Goal: Find specific page/section: Find specific page/section

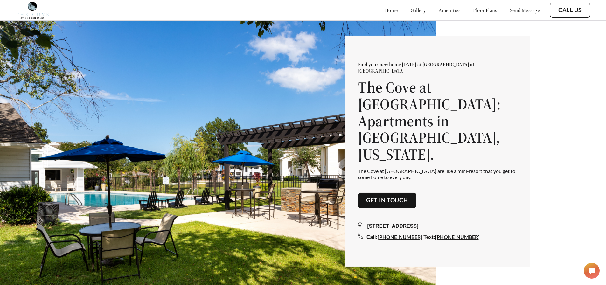
click at [473, 11] on link "floor plans" at bounding box center [485, 10] width 24 height 6
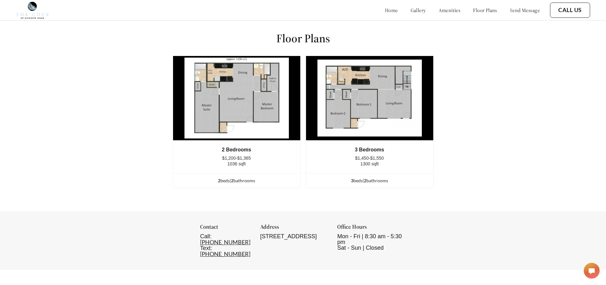
scroll to position [824, 0]
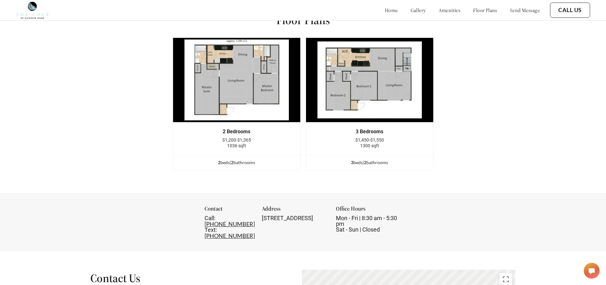
click at [363, 96] on img at bounding box center [369, 80] width 128 height 85
click at [377, 93] on img at bounding box center [369, 80] width 128 height 85
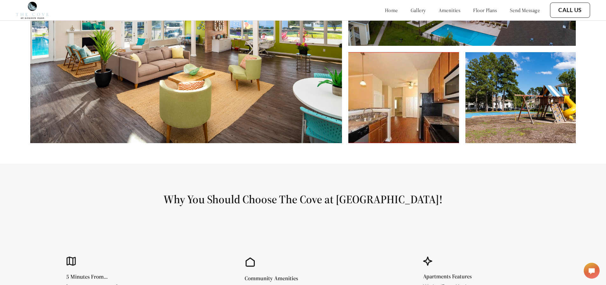
scroll to position [347, 0]
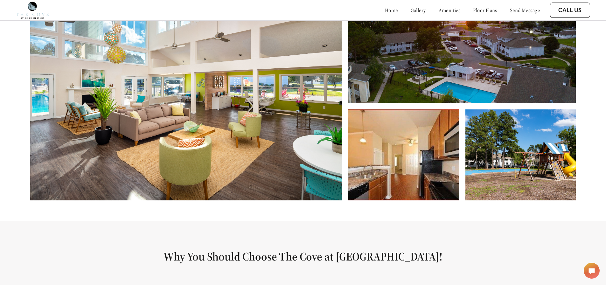
click at [522, 13] on link "send message" at bounding box center [525, 10] width 30 height 6
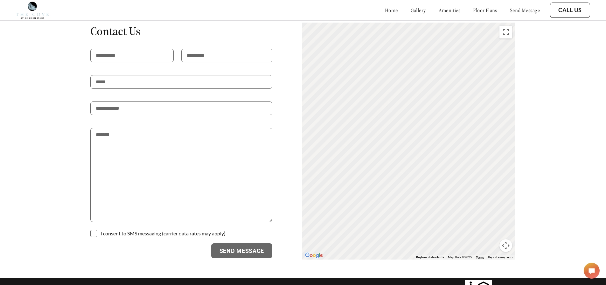
scroll to position [1077, 0]
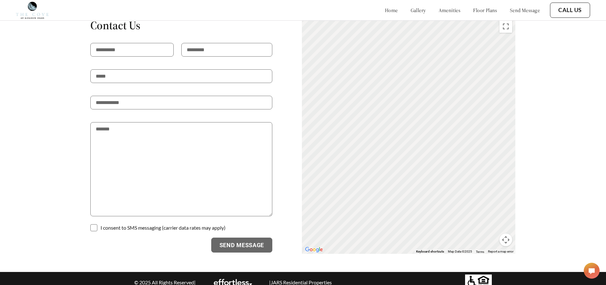
click at [484, 9] on link "floor plans" at bounding box center [485, 10] width 24 height 6
